Goal: Task Accomplishment & Management: Use online tool/utility

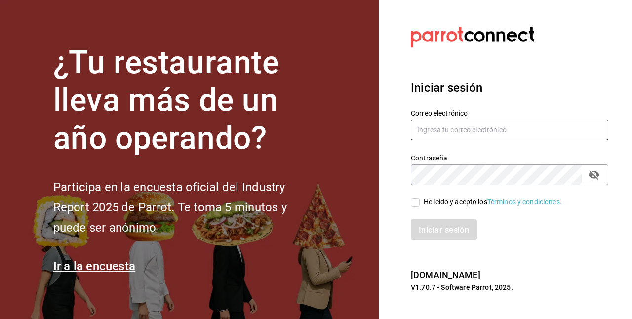
type input "carlom4rc.21@gmail.com"
click at [417, 200] on input "He leído y acepto los Términos y condiciones." at bounding box center [415, 202] width 9 height 9
checkbox input "true"
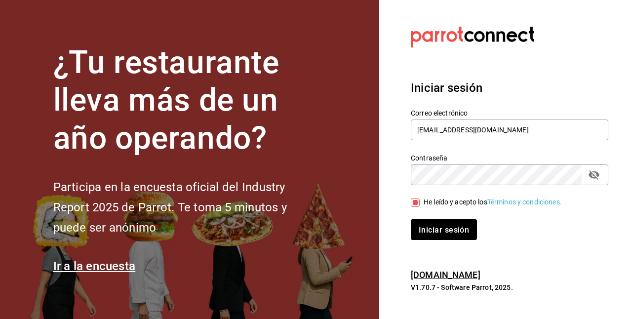
click at [424, 218] on div "Iniciar sesión" at bounding box center [503, 223] width 209 height 33
click at [429, 229] on font "Iniciar sesión" at bounding box center [444, 229] width 50 height 9
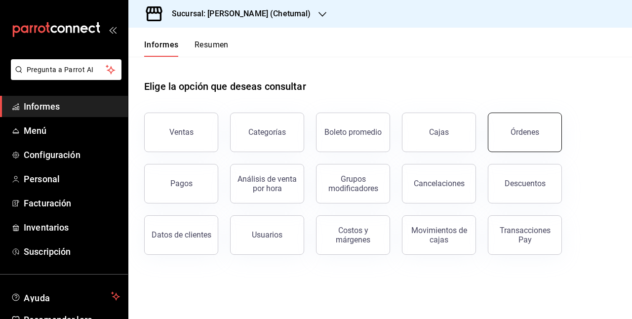
click at [501, 134] on button "Órdenes" at bounding box center [525, 132] width 74 height 39
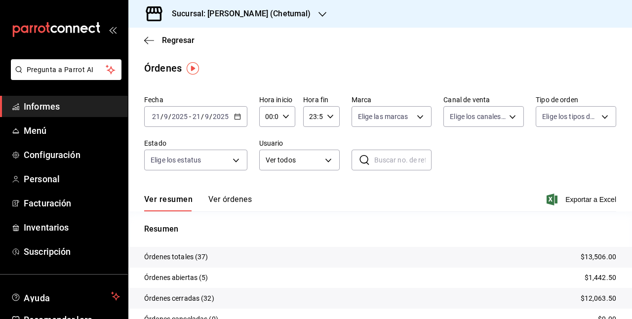
click at [232, 114] on div "[DATE] [DATE] - [DATE] [DATE]" at bounding box center [195, 116] width 103 height 21
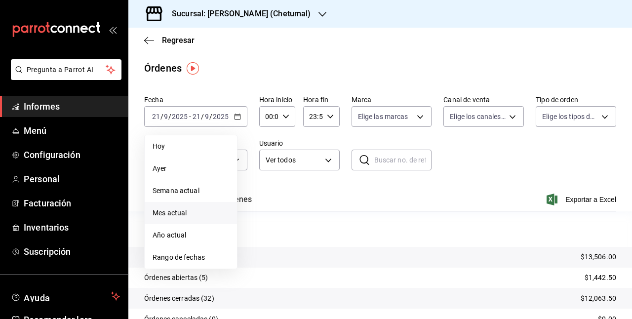
click at [194, 209] on span "Mes actual" at bounding box center [191, 213] width 77 height 10
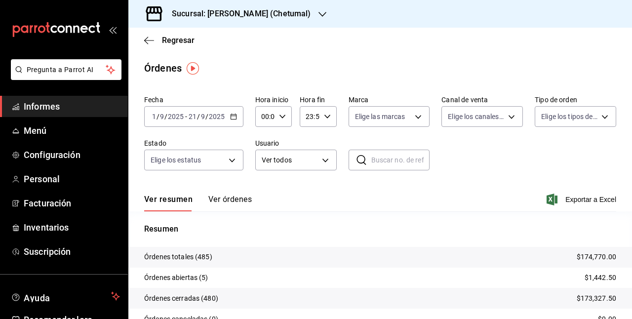
click at [233, 205] on button "Ver órdenes" at bounding box center [229, 202] width 43 height 17
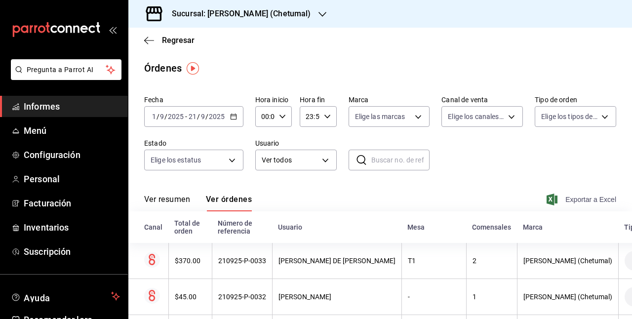
drag, startPoint x: 584, startPoint y: 212, endPoint x: 573, endPoint y: 201, distance: 15.7
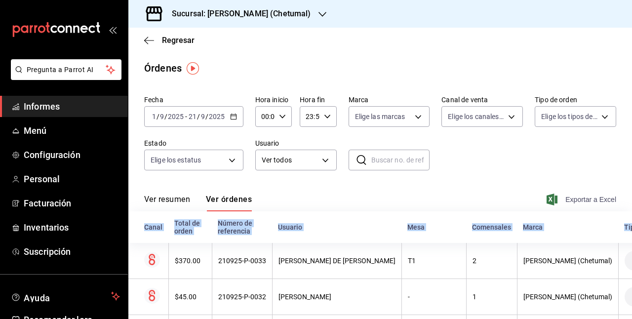
click at [573, 201] on font "Exportar a Excel" at bounding box center [590, 199] width 51 height 8
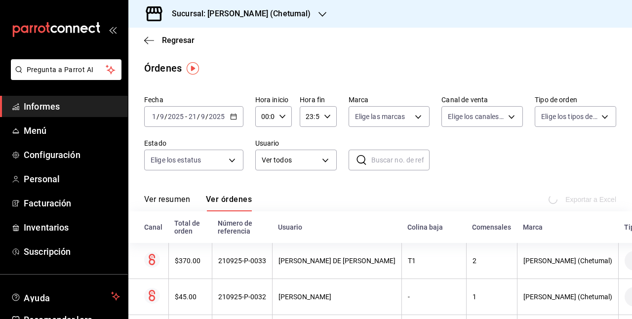
click at [503, 174] on div "Fecha [DATE] [DATE] - [DATE] [DATE] Hora inicio 00:00 Hora inicio Hora fin 23:5…" at bounding box center [380, 136] width 472 height 91
